Goal: Information Seeking & Learning: Learn about a topic

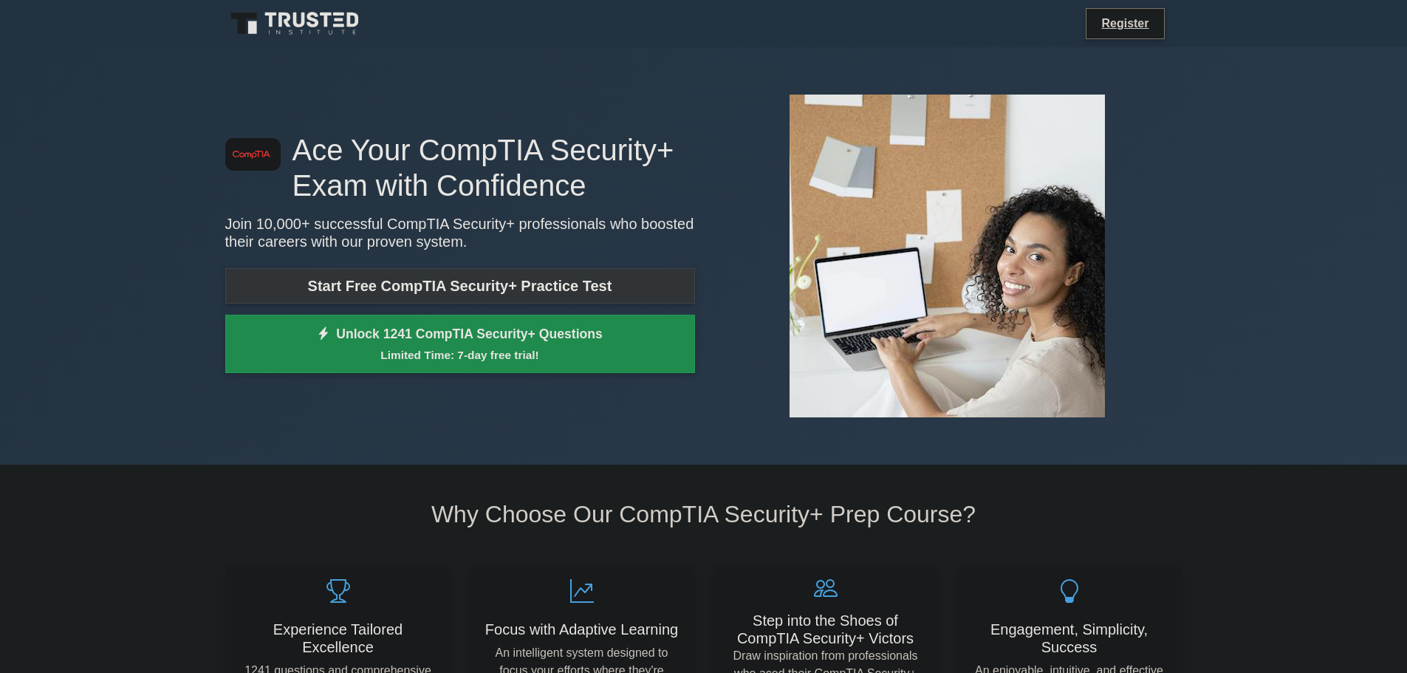
click at [489, 287] on link "Start Free CompTIA Security+ Practice Test" at bounding box center [460, 285] width 470 height 35
click at [557, 292] on link "Start Free CompTIA Security+ Practice Test" at bounding box center [460, 285] width 470 height 35
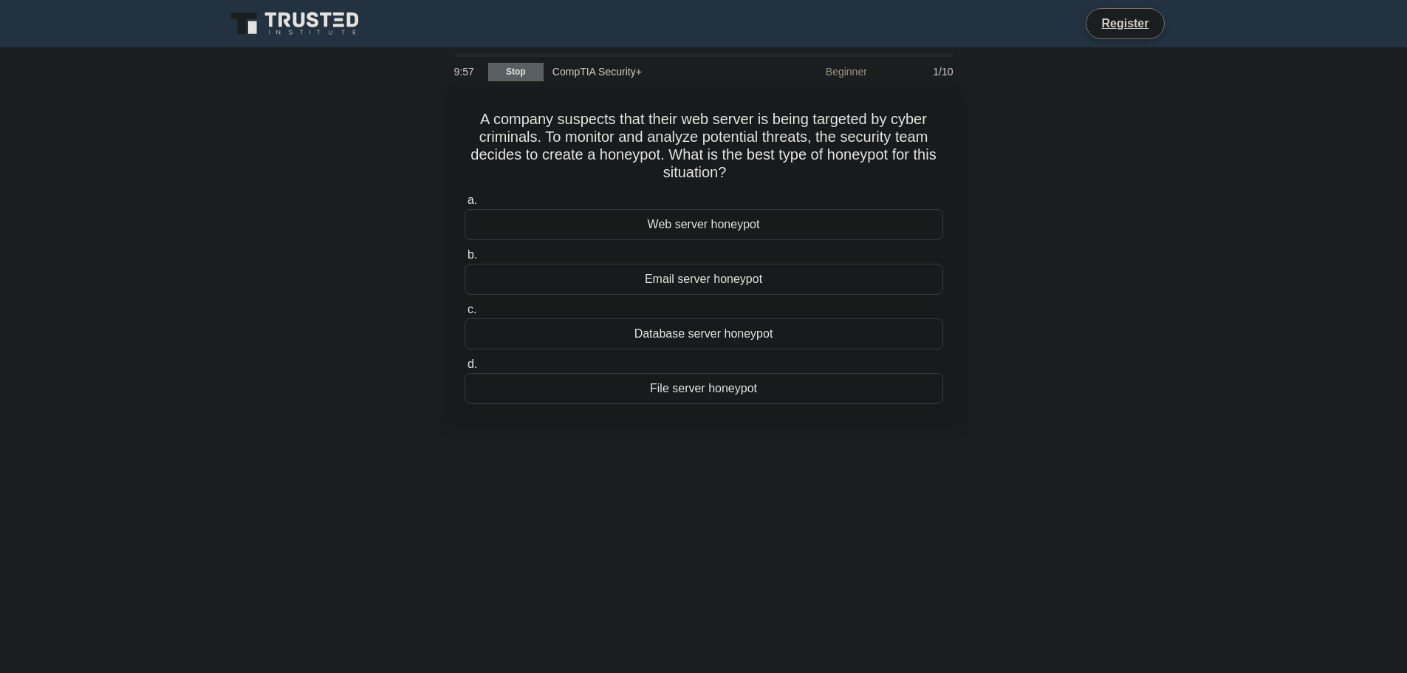
click at [501, 69] on link "Stop" at bounding box center [515, 72] width 55 height 18
click at [839, 69] on div "Beginner" at bounding box center [811, 72] width 129 height 30
